Goal: Task Accomplishment & Management: Complete application form

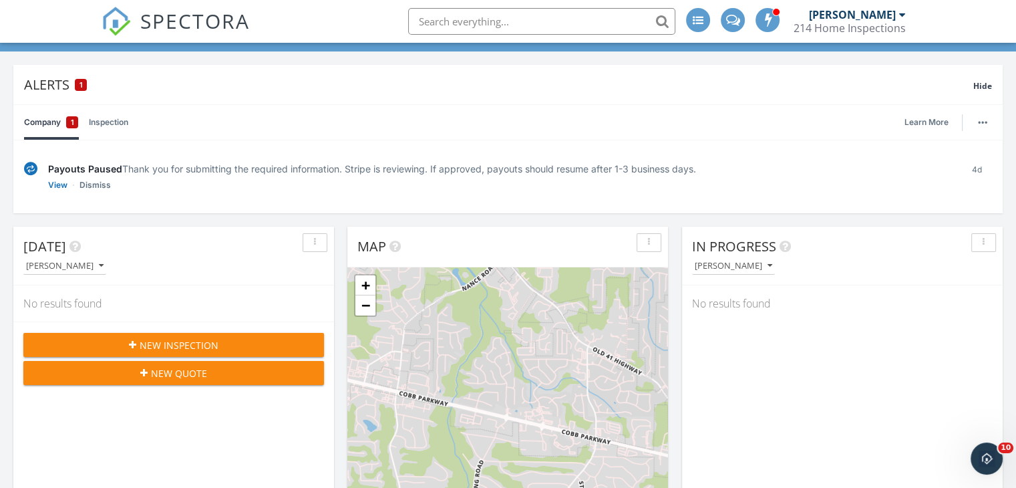
scroll to position [107, 0]
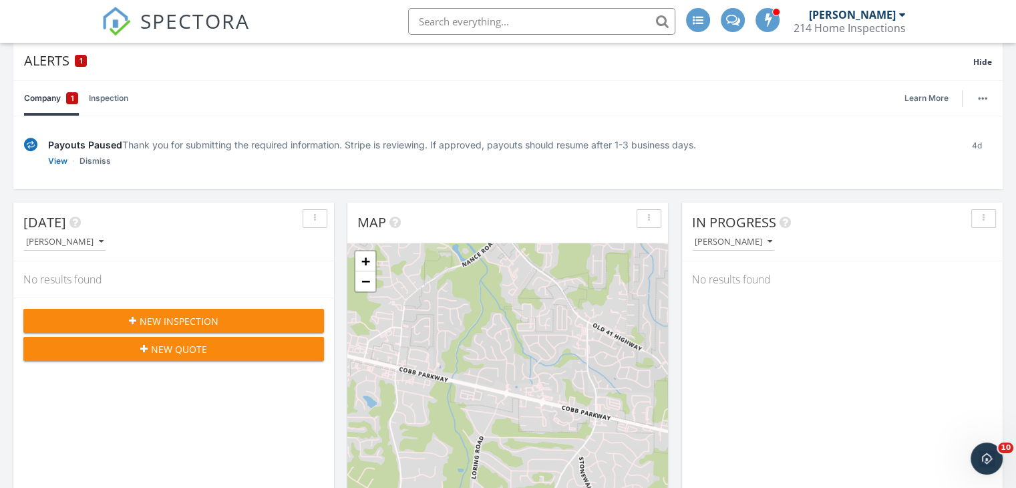
click at [198, 315] on span "New Inspection" at bounding box center [179, 321] width 79 height 14
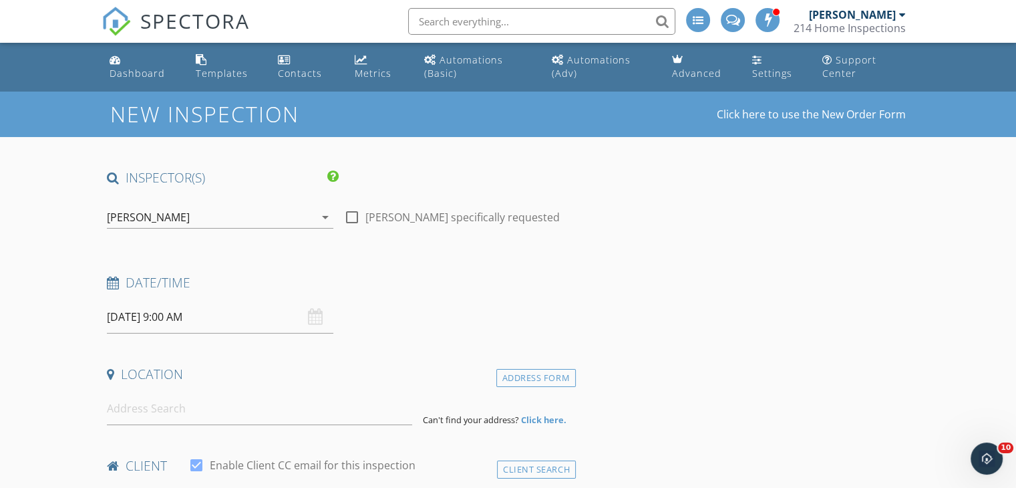
click at [214, 318] on input "09/29/2025 9:00 AM" at bounding box center [220, 317] width 226 height 33
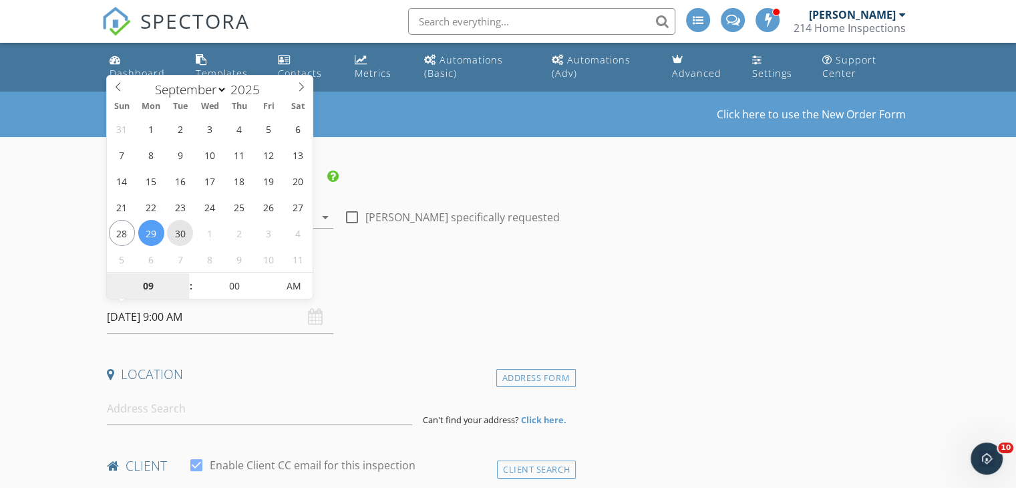
type input "09/30/2025 9:00 AM"
type input "10"
type input "09/30/2025 10:00 AM"
click at [187, 279] on span at bounding box center [184, 279] width 9 height 13
type input "11"
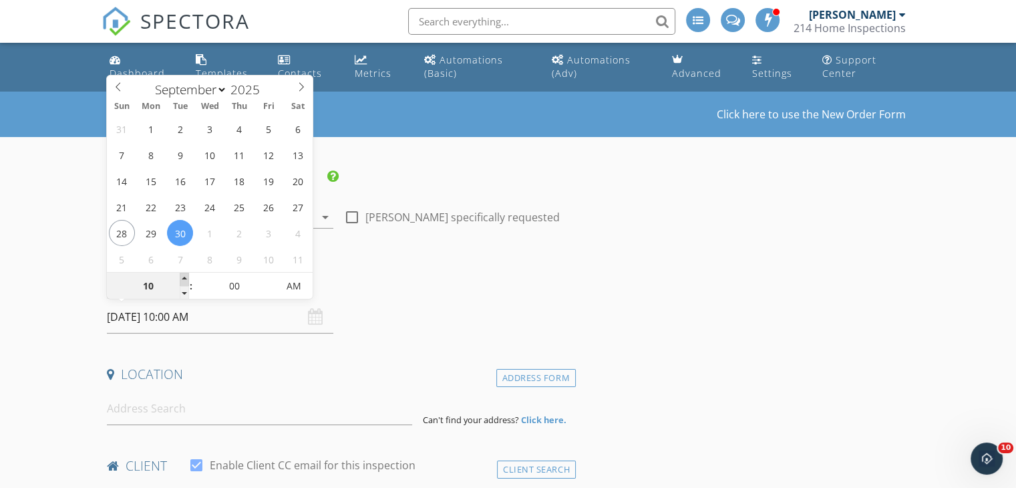
type input "09/30/2025 11:00 AM"
click at [187, 279] on span at bounding box center [184, 279] width 9 height 13
type input "12"
type input "09/30/2025 12:00 PM"
click at [187, 279] on span at bounding box center [184, 279] width 9 height 13
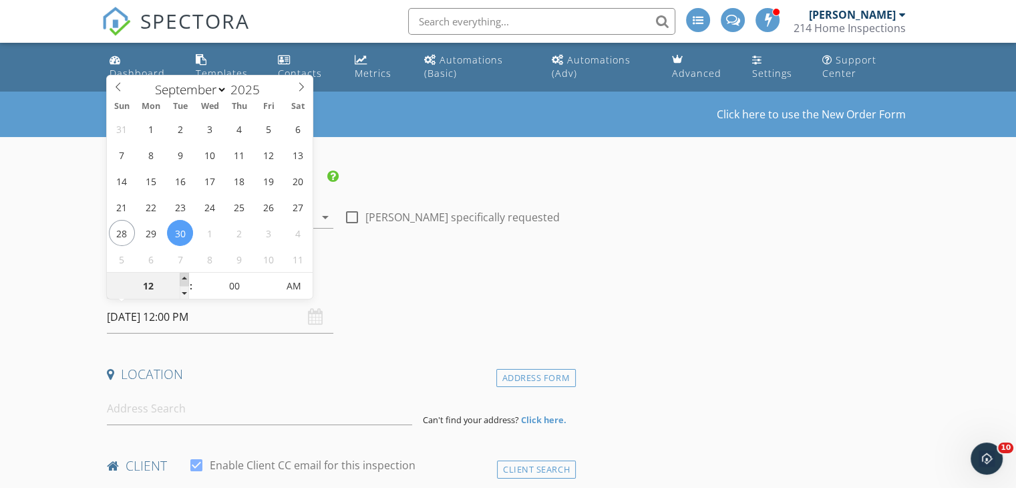
type input "01"
type input "09/30/2025 1:00 PM"
click at [187, 279] on span at bounding box center [184, 279] width 9 height 13
type input "02"
type input "09/30/2025 2:00 PM"
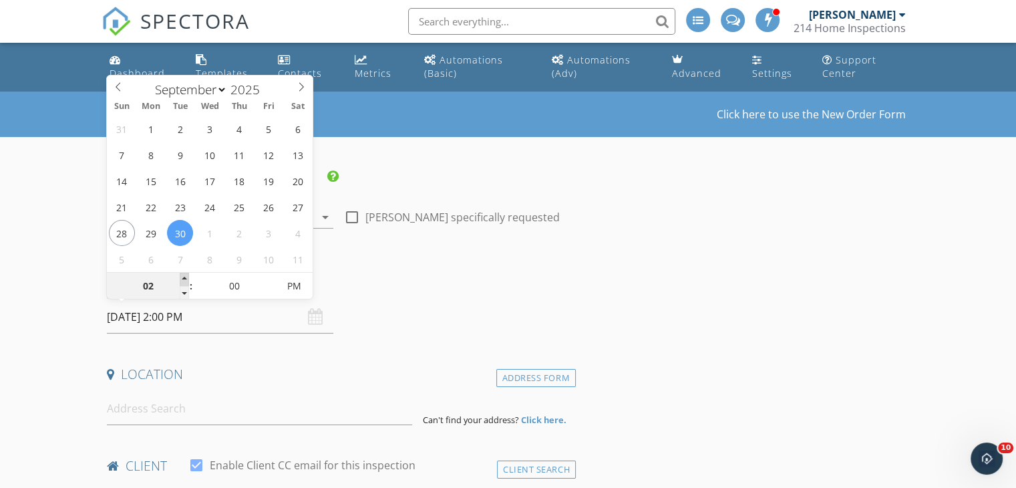
click at [187, 279] on span at bounding box center [184, 279] width 9 height 13
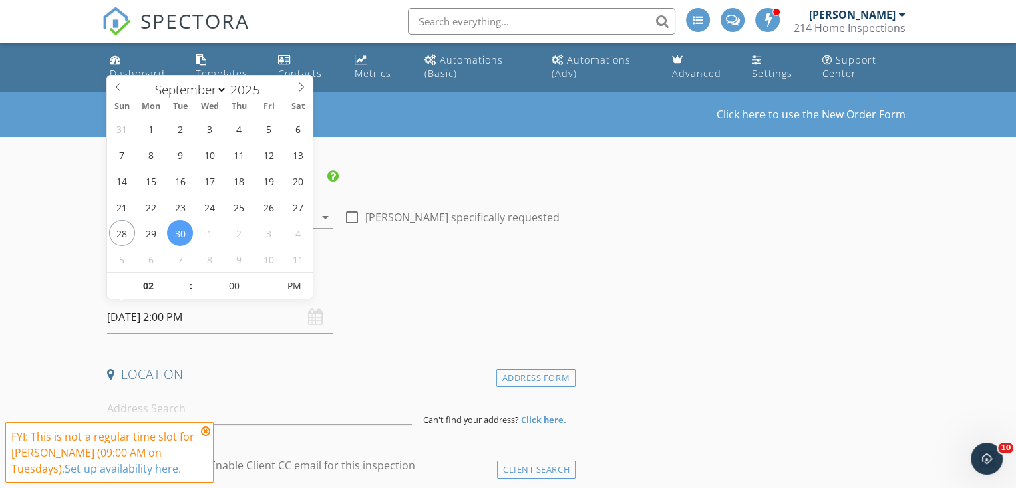
click at [206, 430] on icon at bounding box center [205, 431] width 9 height 11
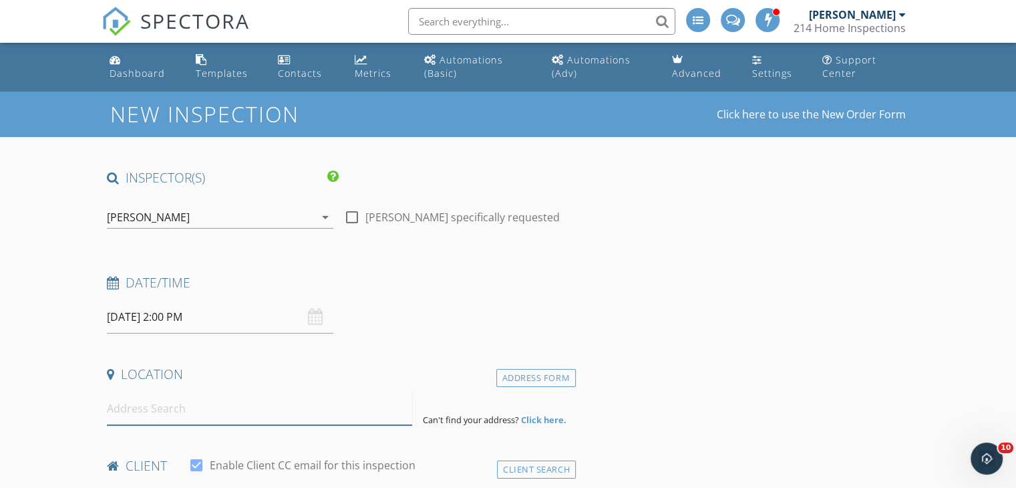
click at [196, 413] on input at bounding box center [259, 408] width 305 height 33
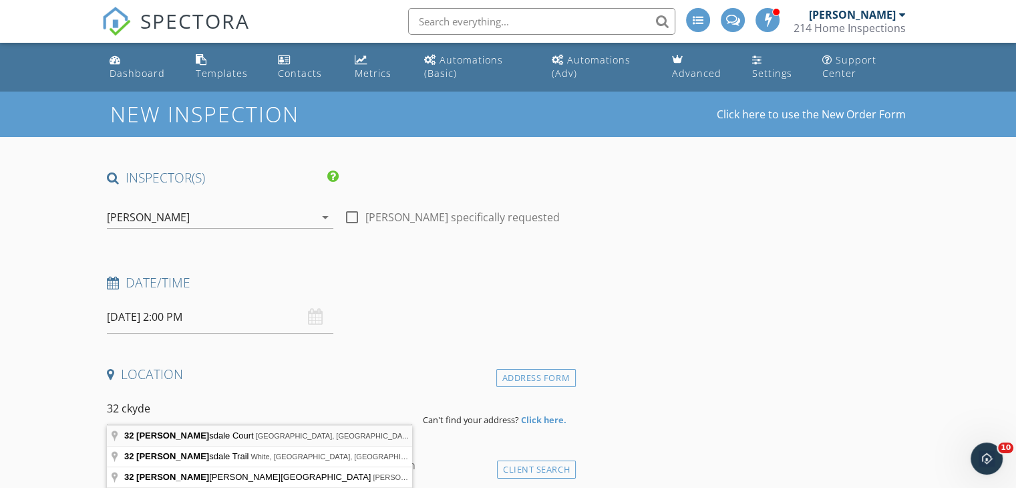
type input "32 Clydesdale Court, Dallas, GA, USA"
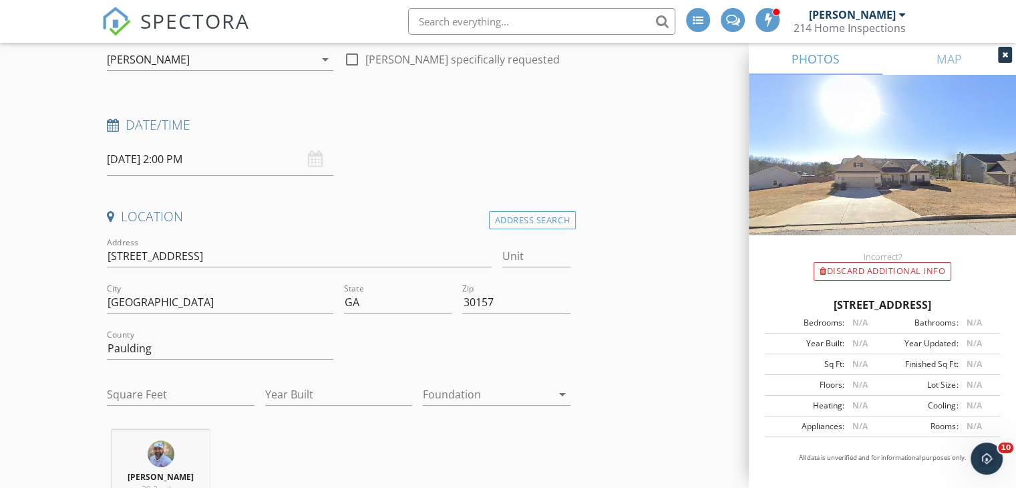
scroll to position [160, 0]
click at [152, 395] on input "Square Feet" at bounding box center [181, 392] width 148 height 22
type input "1928"
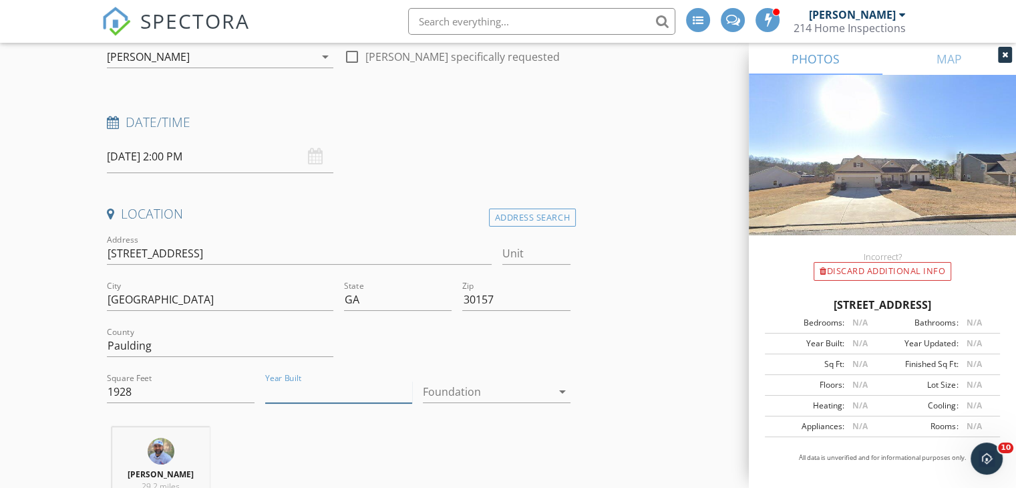
click at [371, 395] on input "Year Built" at bounding box center [339, 392] width 148 height 22
type input "2019"
click at [567, 396] on icon "arrow_drop_down" at bounding box center [562, 391] width 16 height 16
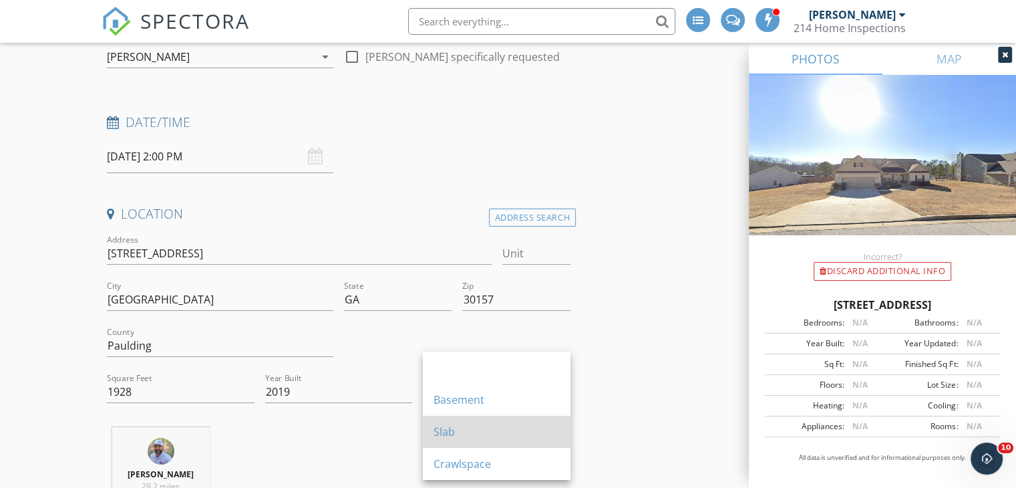
click at [486, 423] on div "Slab" at bounding box center [497, 432] width 126 height 32
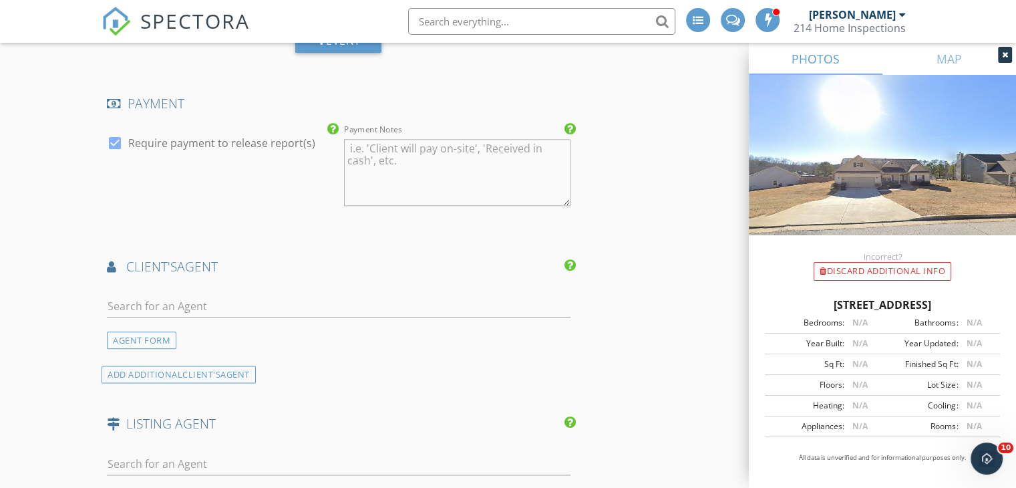
scroll to position [1577, 0]
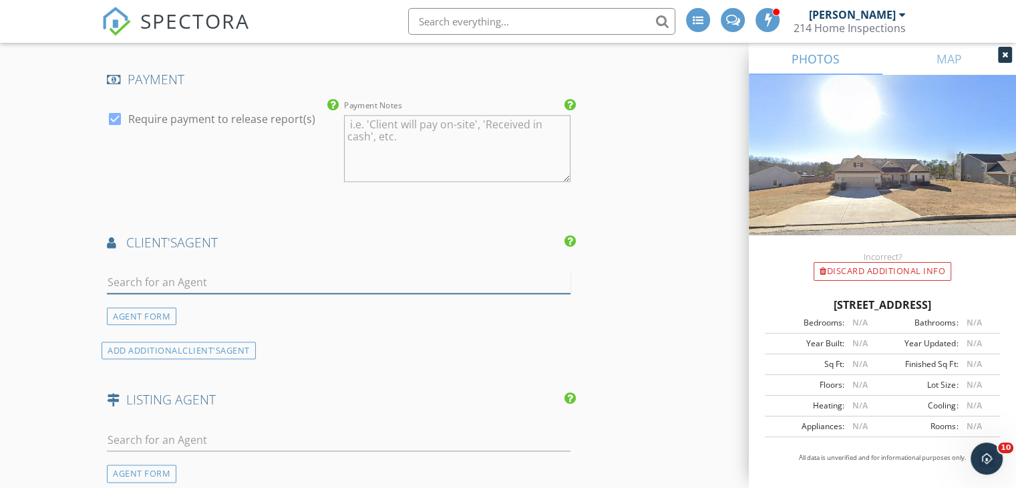
click at [219, 278] on input "text" at bounding box center [339, 282] width 464 height 22
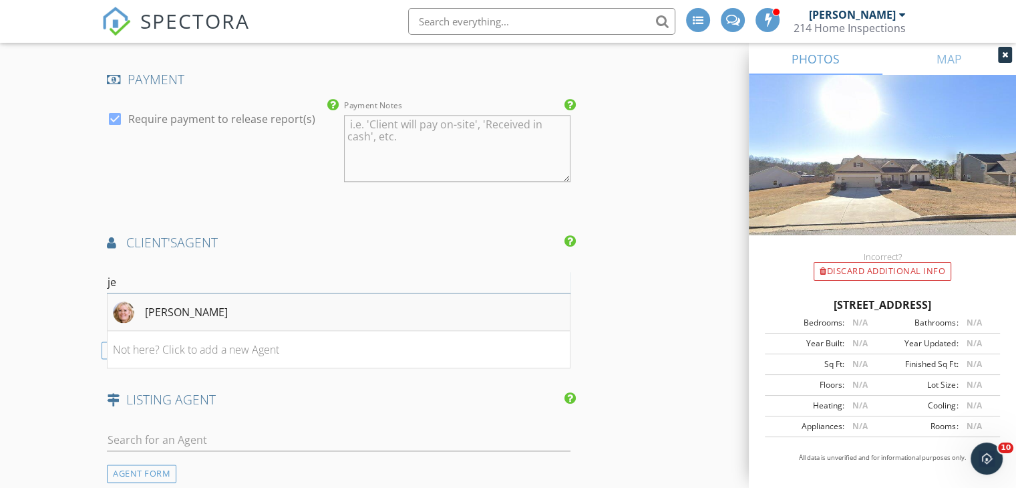
type input "je"
click at [203, 305] on div "Jeanne O'Brien" at bounding box center [186, 312] width 83 height 16
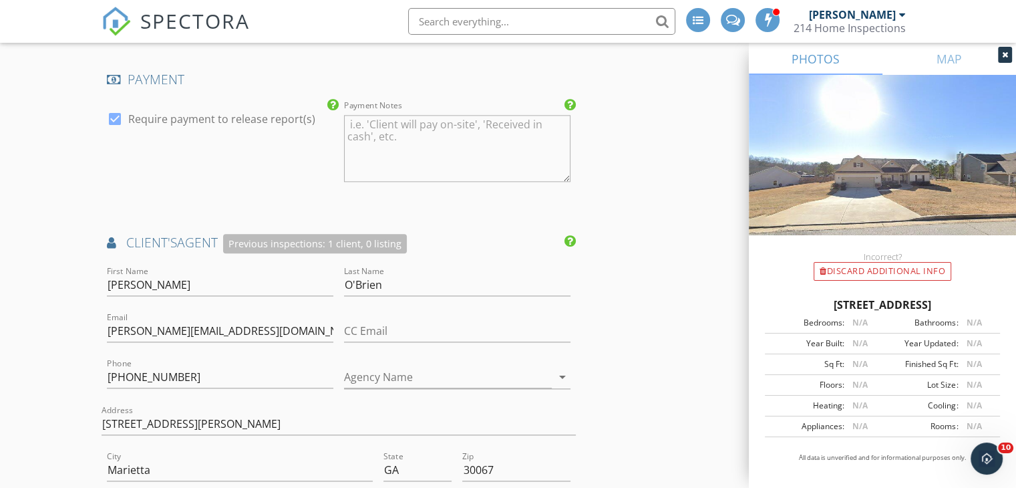
click at [653, 348] on div "INSPECTOR(S) check_box Vincent Lamache PRIMARY Vincent Lamache arrow_drop_down …" at bounding box center [508, 80] width 813 height 2977
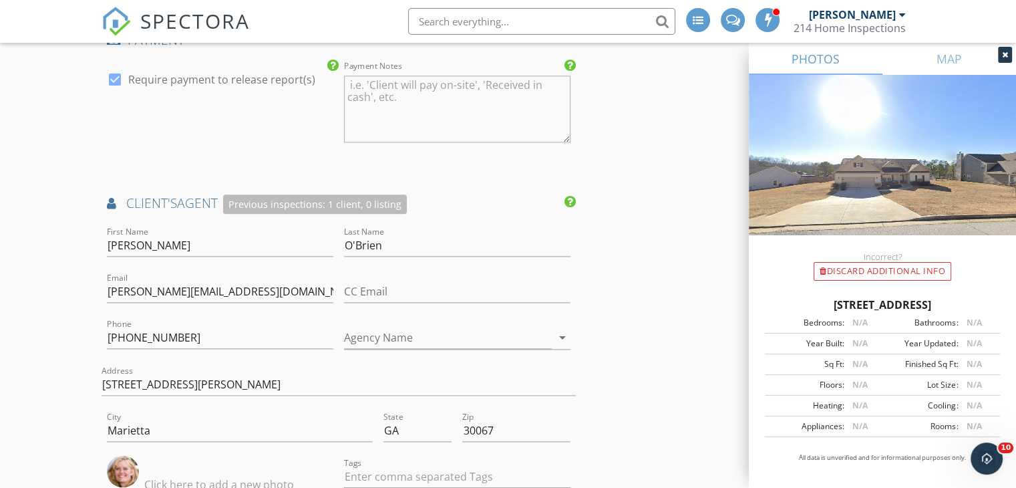
scroll to position [1683, 0]
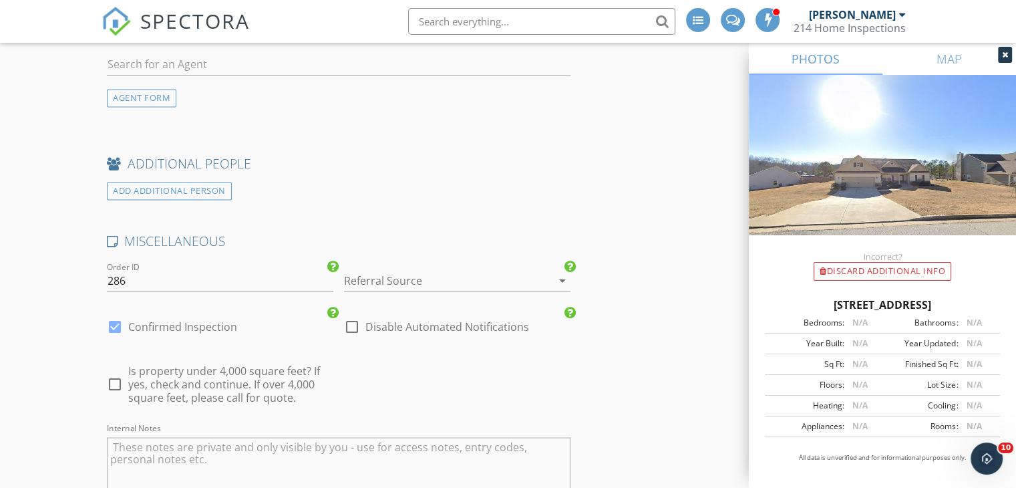
scroll to position [2325, 0]
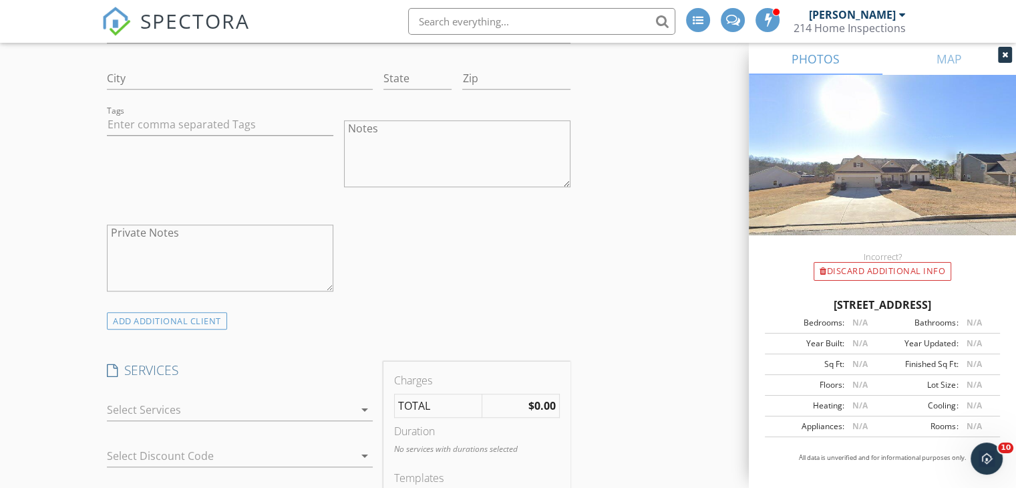
scroll to position [989, 0]
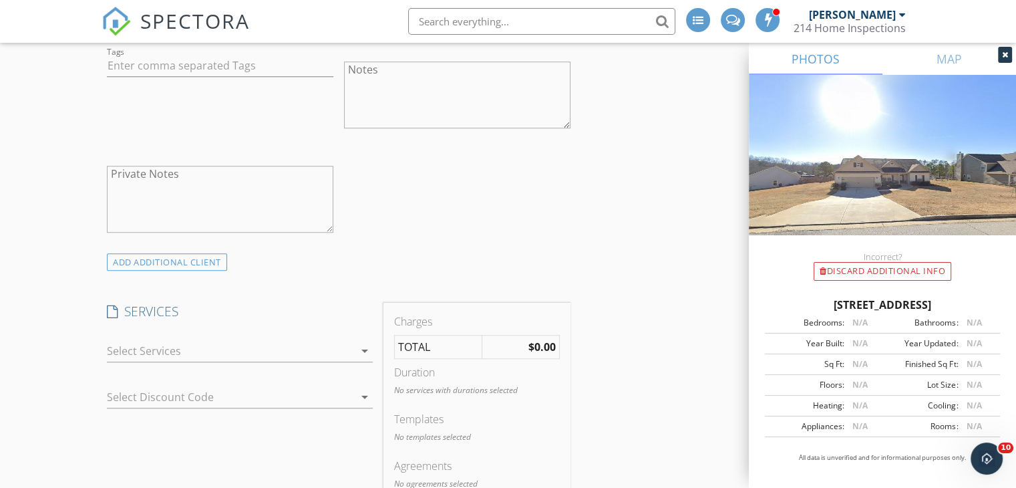
click at [367, 352] on icon "arrow_drop_down" at bounding box center [365, 351] width 16 height 16
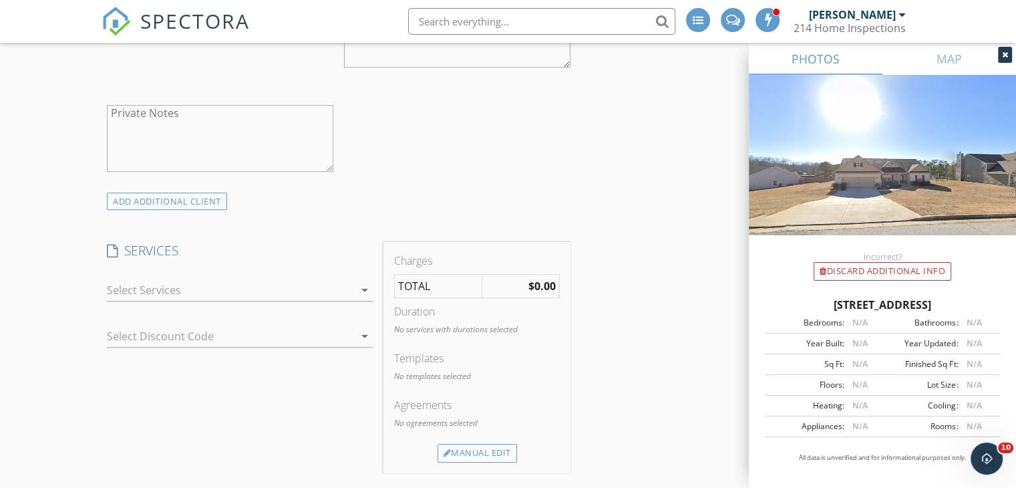
scroll to position [1069, 0]
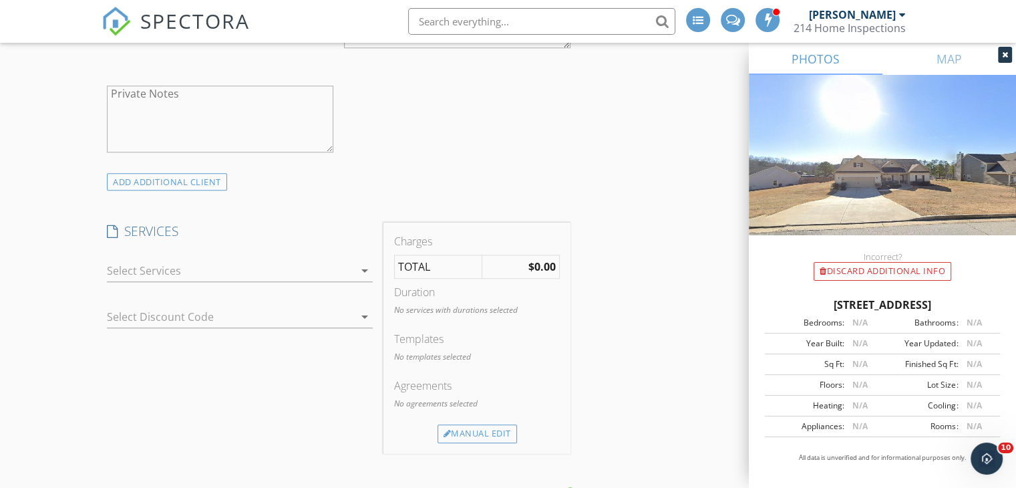
click at [361, 271] on icon "arrow_drop_down" at bounding box center [365, 271] width 16 height 16
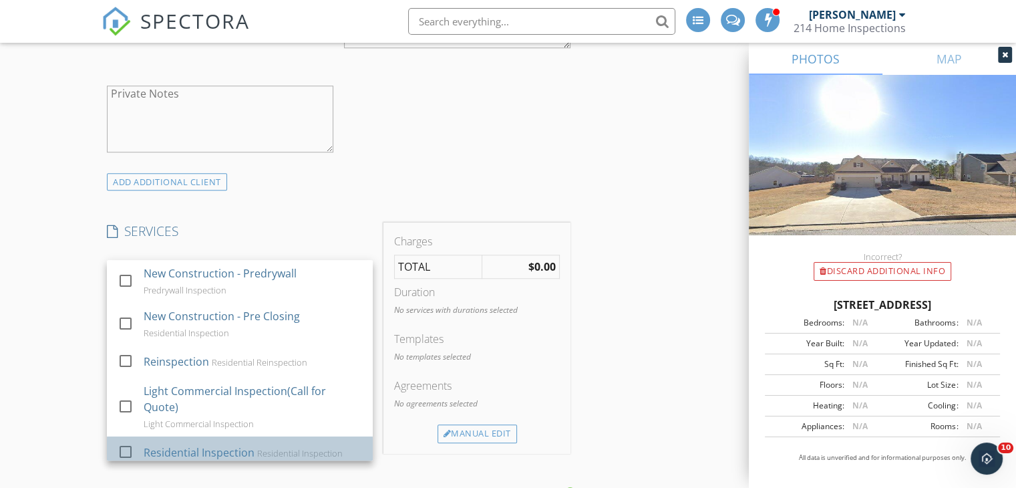
click at [230, 444] on div "Residential Inspection" at bounding box center [199, 452] width 111 height 16
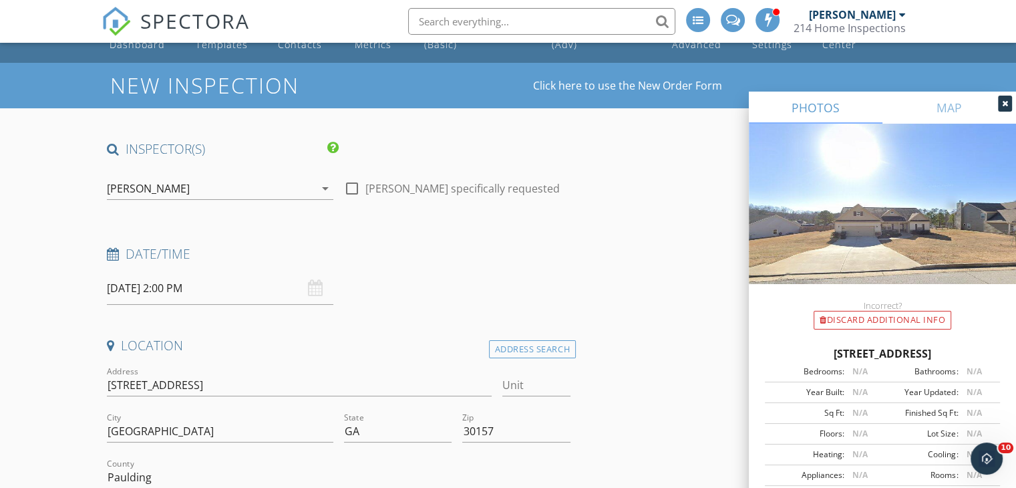
scroll to position [0, 0]
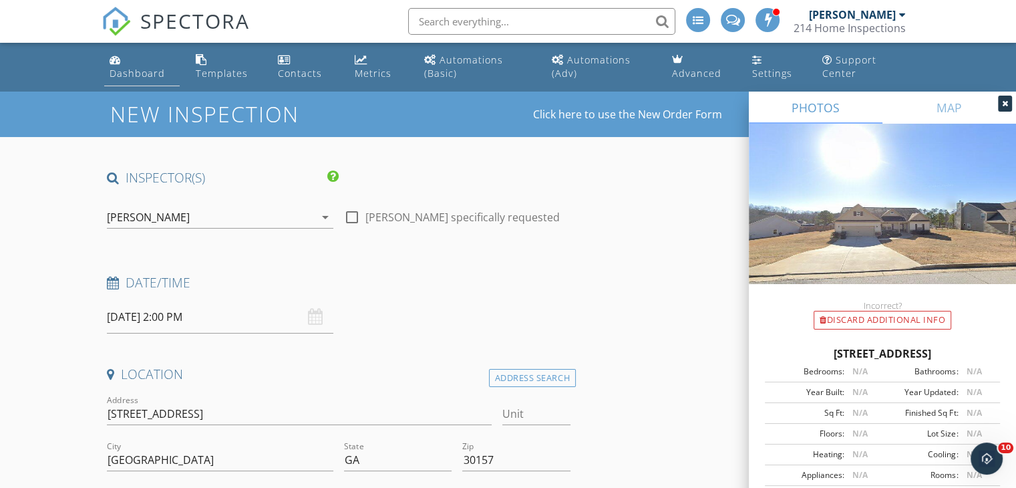
click at [154, 71] on div "Dashboard" at bounding box center [137, 73] width 55 height 13
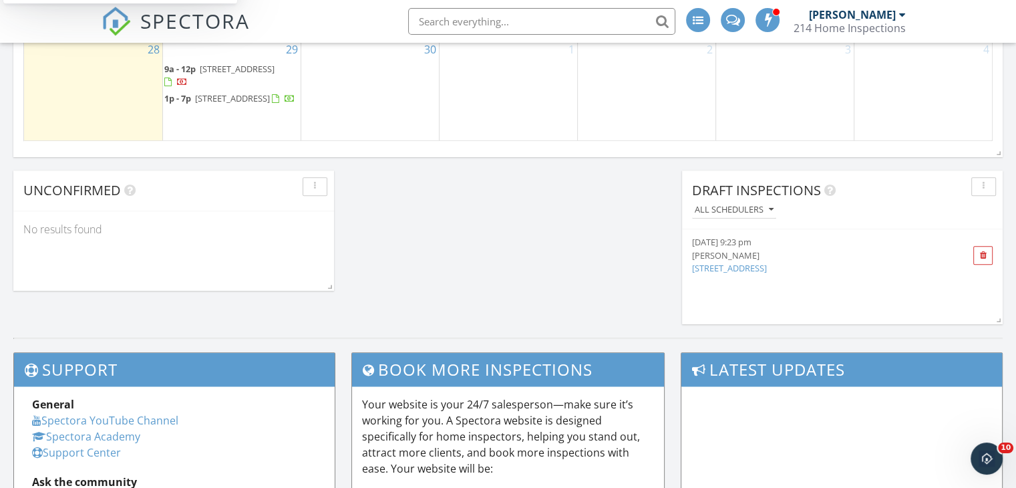
scroll to position [1208, 0]
